Goal: Task Accomplishment & Management: Use online tool/utility

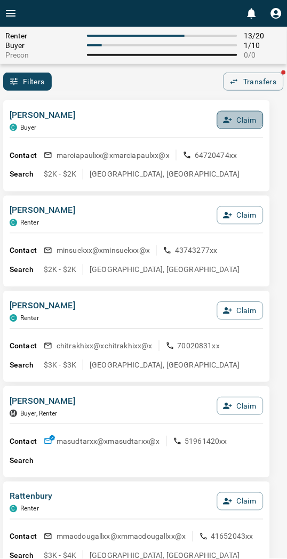
click at [241, 118] on button "Claim" at bounding box center [240, 120] width 46 height 18
click at [241, 118] on button "Confirm Claim" at bounding box center [225, 120] width 76 height 18
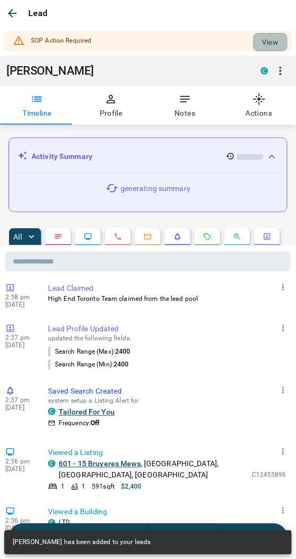
drag, startPoint x: 268, startPoint y: 38, endPoint x: 238, endPoint y: 43, distance: 30.8
click at [267, 38] on button "View" at bounding box center [270, 42] width 34 height 18
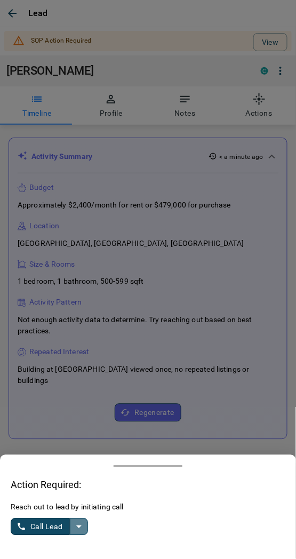
click at [73, 526] on icon "split button" at bounding box center [79, 527] width 13 height 13
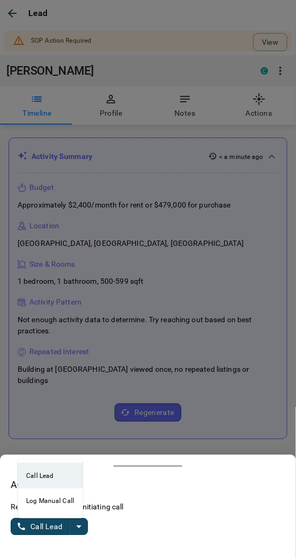
click at [36, 507] on li "Log Manual Call" at bounding box center [50, 502] width 65 height 26
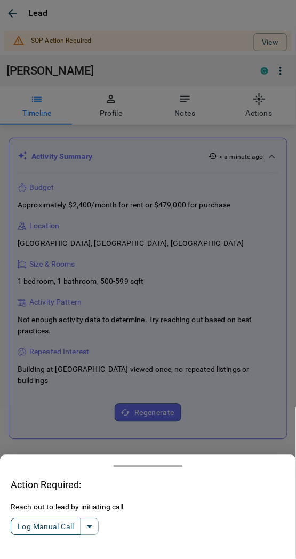
click at [34, 526] on button "Log Manual Call" at bounding box center [46, 527] width 70 height 17
click at [21, 521] on button "Yes" at bounding box center [21, 527] width 21 height 17
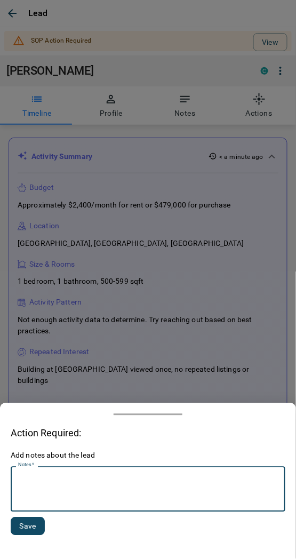
drag, startPoint x: 97, startPoint y: 497, endPoint x: 91, endPoint y: 492, distance: 7.2
click at [94, 498] on textarea "Notes   *" at bounding box center [148, 490] width 260 height 36
type textarea "*********"
click at [26, 529] on button "Save" at bounding box center [28, 527] width 34 height 18
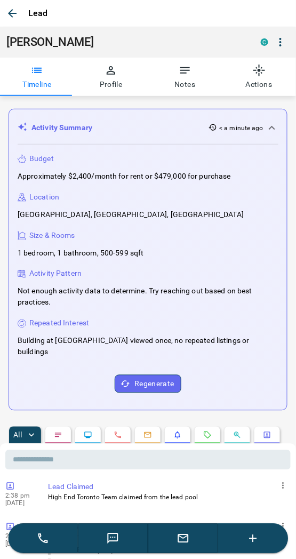
click at [9, 14] on icon "button" at bounding box center [12, 13] width 9 height 9
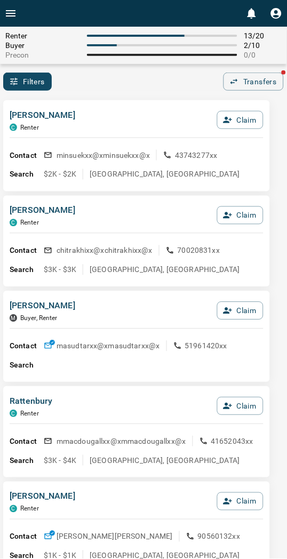
click at [136, 103] on div "[PERSON_NAME] C Renter Claim Contact minsuekxx@x minsuekxx@x 43743277xx Search …" at bounding box center [136, 145] width 267 height 91
click at [88, 77] on div "Filters 0 Transfers" at bounding box center [143, 82] width 287 height 18
click at [125, 102] on div "[PERSON_NAME] C Renter Claim Contact minsuekxx@x minsuekxx@x 43743277xx Search …" at bounding box center [136, 145] width 267 height 91
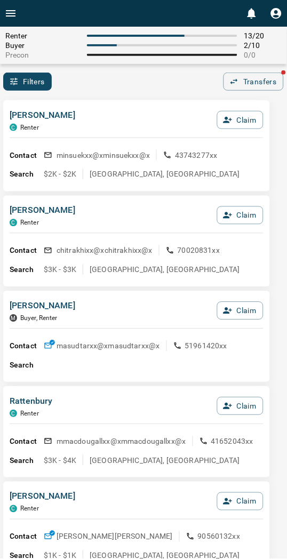
click at [84, 104] on div "[PERSON_NAME] C Renter Claim Contact minsuekxx@x minsuekxx@x 43743277xx Search …" at bounding box center [136, 145] width 267 height 91
